Goal: Task Accomplishment & Management: Manage account settings

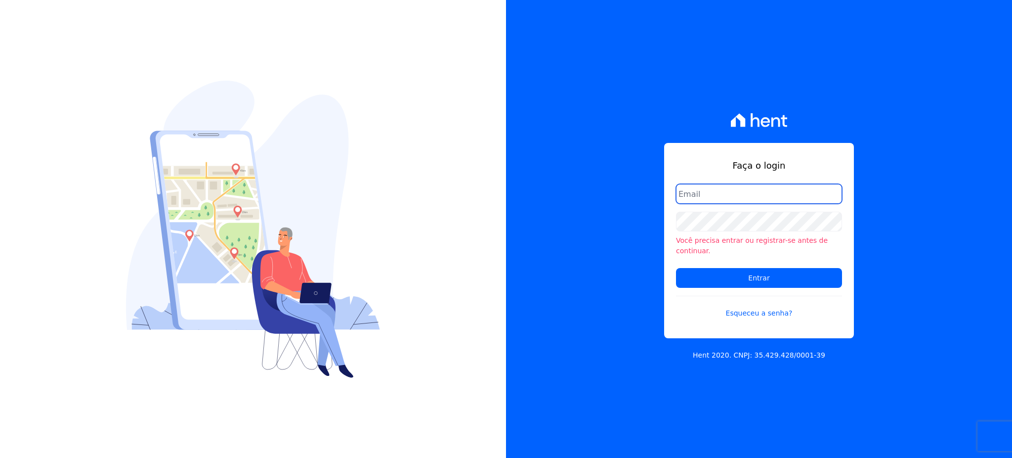
type input "[EMAIL_ADDRESS][DOMAIN_NAME]"
click at [746, 259] on form "[EMAIL_ADDRESS][DOMAIN_NAME] Você precisa entrar ou registrar-se antes de conti…" at bounding box center [759, 257] width 166 height 146
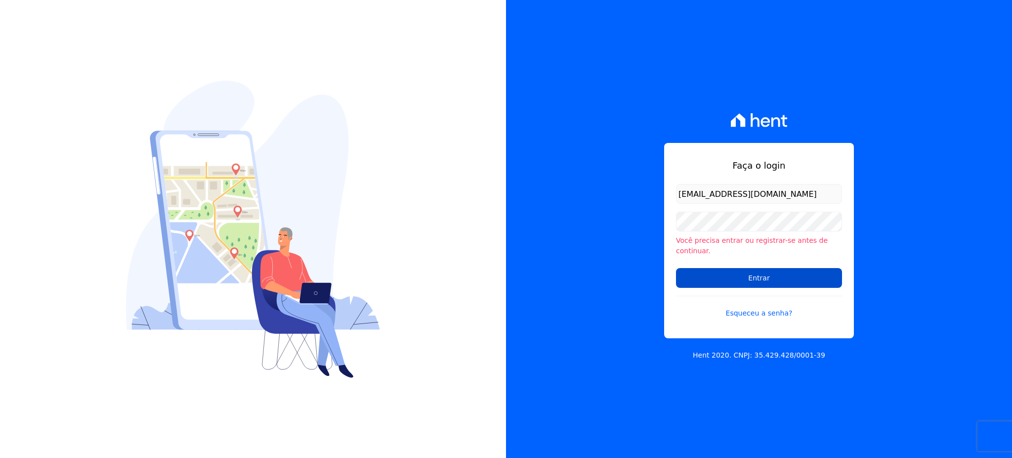
click at [749, 274] on input "Entrar" at bounding box center [759, 278] width 166 height 20
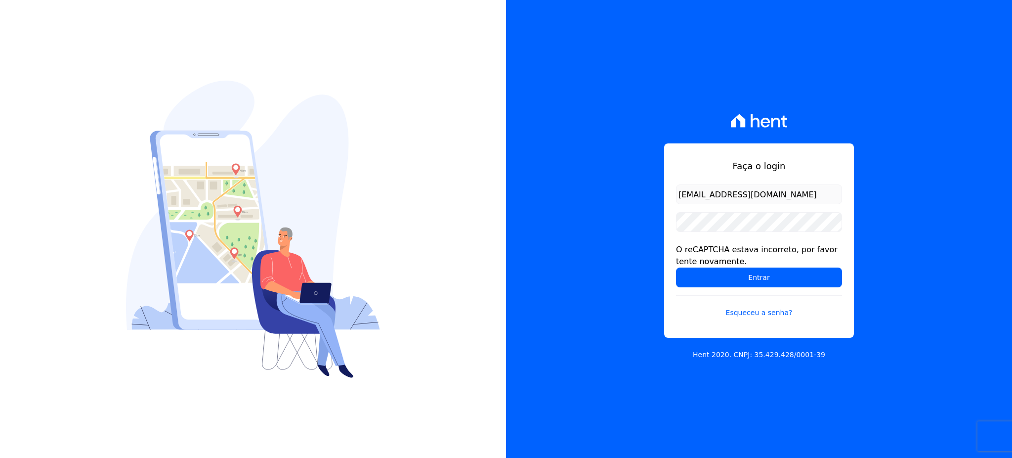
click at [534, 190] on div "Faça o login gleice.santos@alcanceengenharia.com.br O reCAPTCHA estava incorret…" at bounding box center [759, 229] width 506 height 458
click at [770, 278] on input "Entrar" at bounding box center [759, 277] width 166 height 20
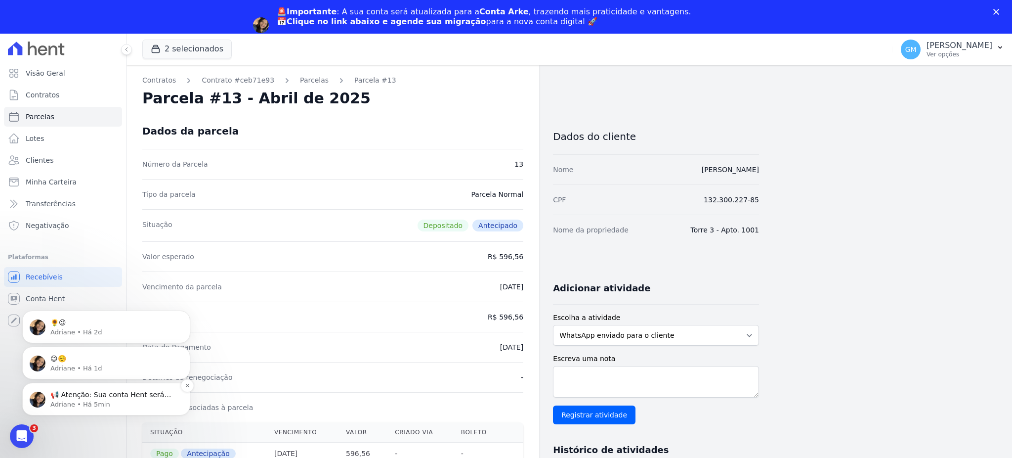
click at [117, 390] on p "📢 Atenção: Sua conta Hent será migrada para a Conta Arke! Estamos trazendo para…" at bounding box center [114, 395] width 128 height 10
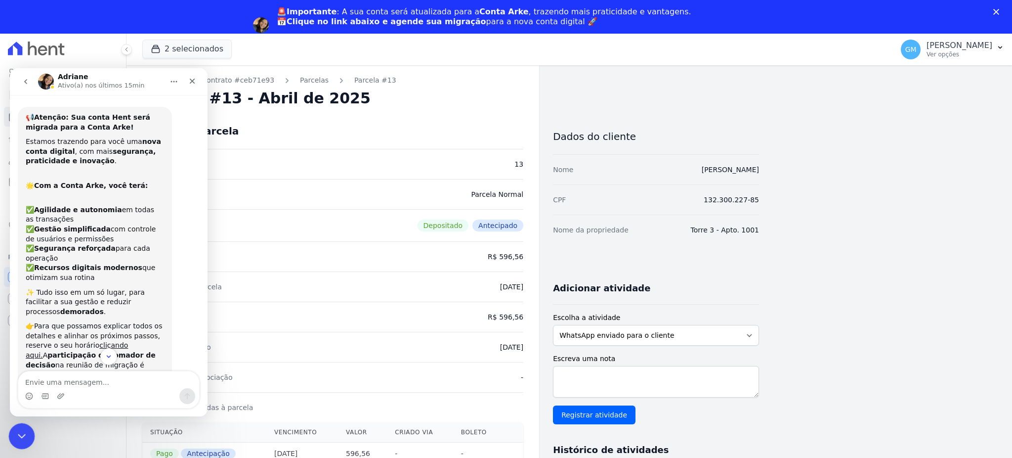
click at [30, 426] on div "Encerramento do Messenger da Intercom" at bounding box center [20, 435] width 24 height 24
